Goal: Check status: Check status

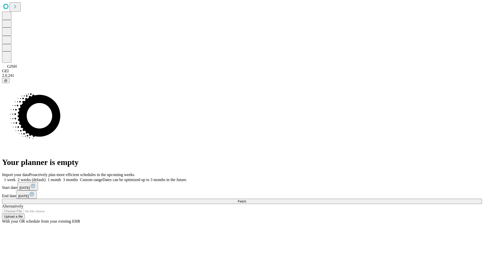
click at [246, 200] on span "Fetch" at bounding box center [242, 202] width 8 height 4
